Goal: Go to known website: Access a specific website the user already knows

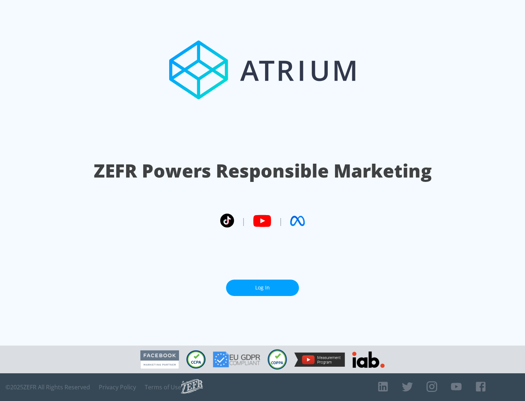
click at [263, 285] on link "Log In" at bounding box center [262, 288] width 73 height 16
